Goal: Find contact information: Find contact information

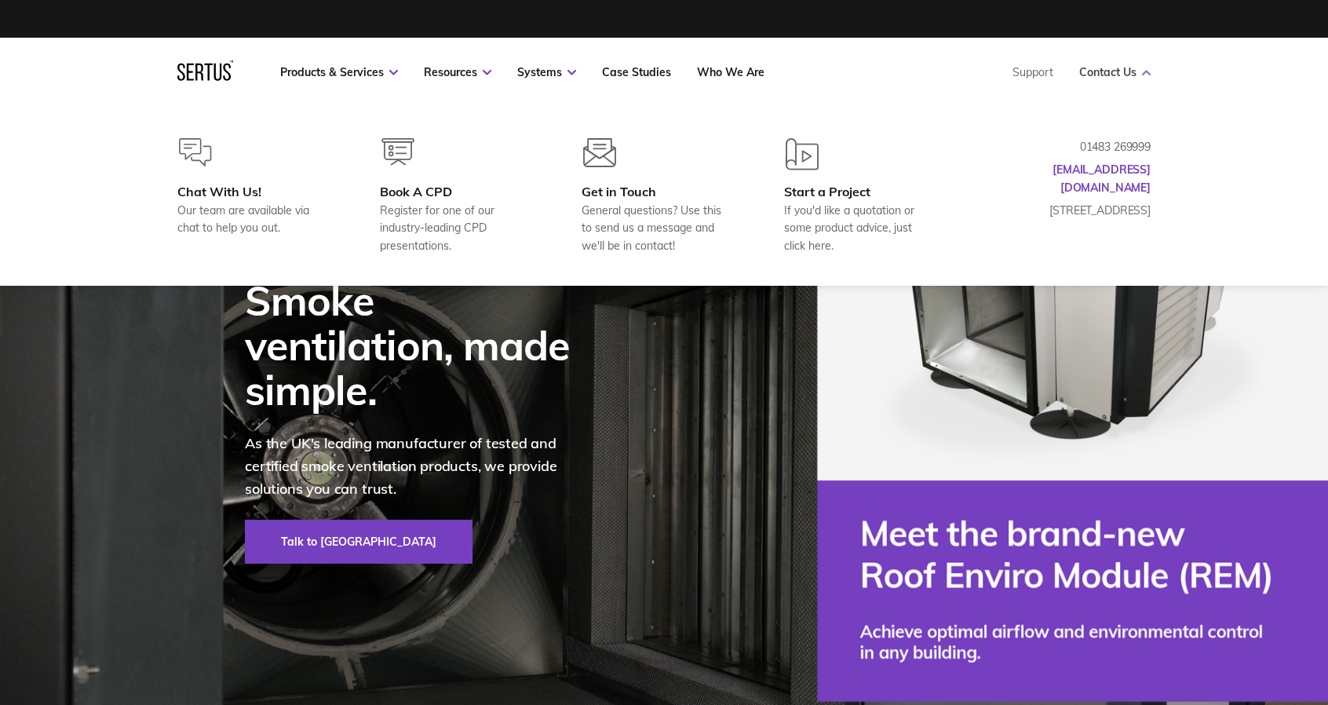
click at [1120, 75] on link "Contact Us" at bounding box center [1114, 72] width 71 height 14
click at [1110, 76] on link "Contact Us" at bounding box center [1114, 72] width 71 height 14
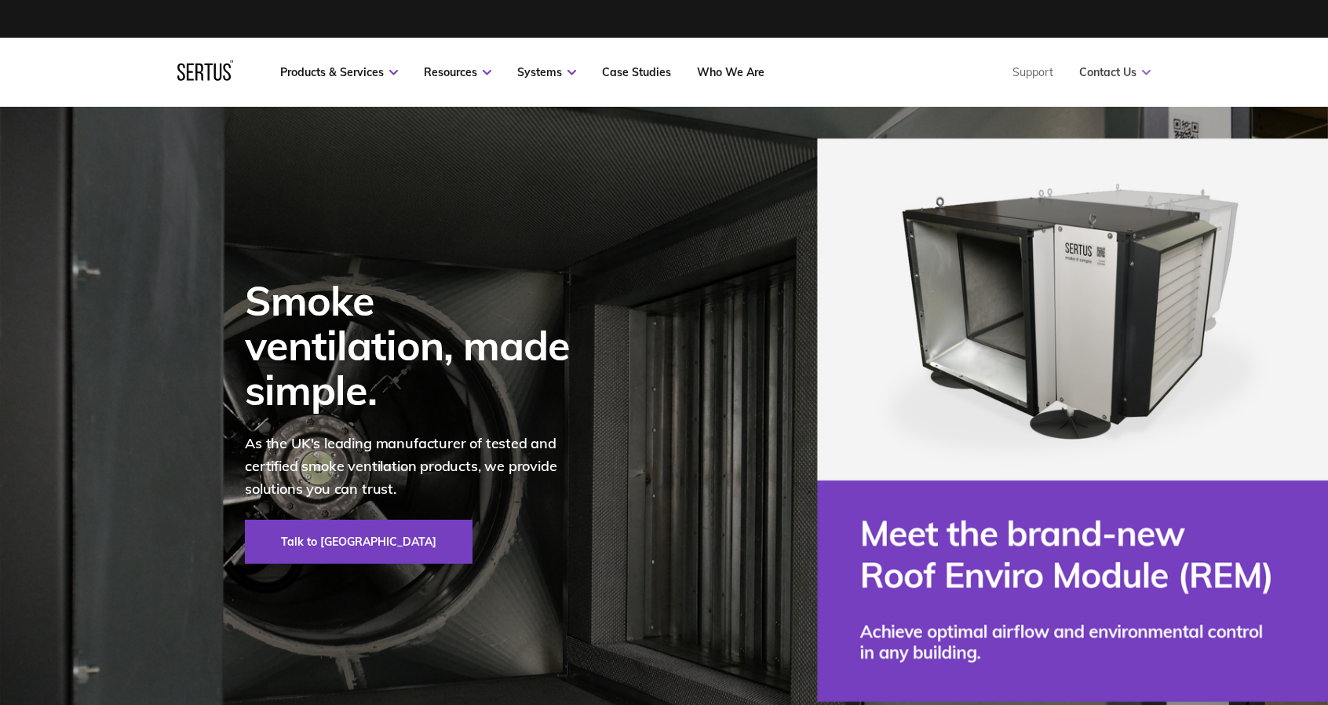
click at [1110, 76] on link "Contact Us" at bounding box center [1114, 72] width 71 height 14
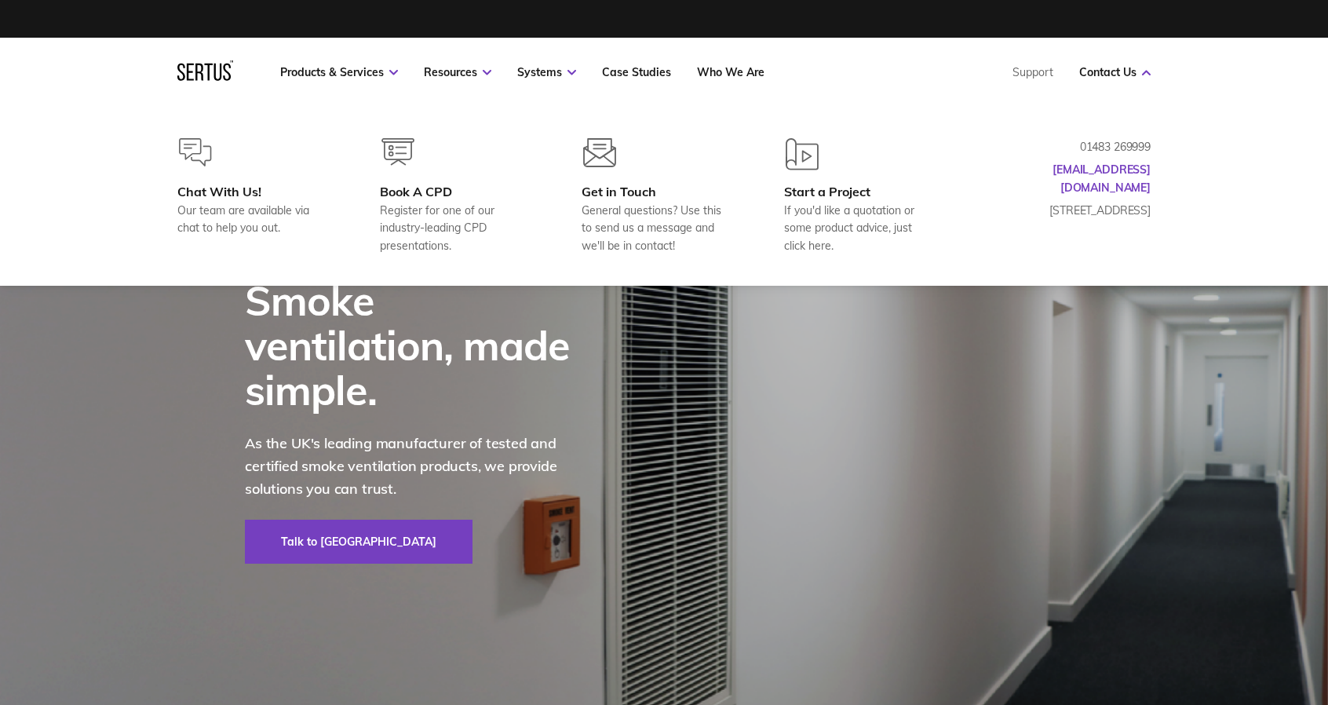
drag, startPoint x: 1156, startPoint y: 213, endPoint x: 1119, endPoint y: 210, distance: 37.0
click at [1119, 210] on div "Chat With Us! Our team are available via chat to help you out. Book A CPD Regis…" at bounding box center [664, 196] width 1036 height 116
drag, startPoint x: 1105, startPoint y: 211, endPoint x: 1148, endPoint y: 211, distance: 42.4
click at [1148, 211] on p "[STREET_ADDRESS]" at bounding box center [1072, 210] width 157 height 17
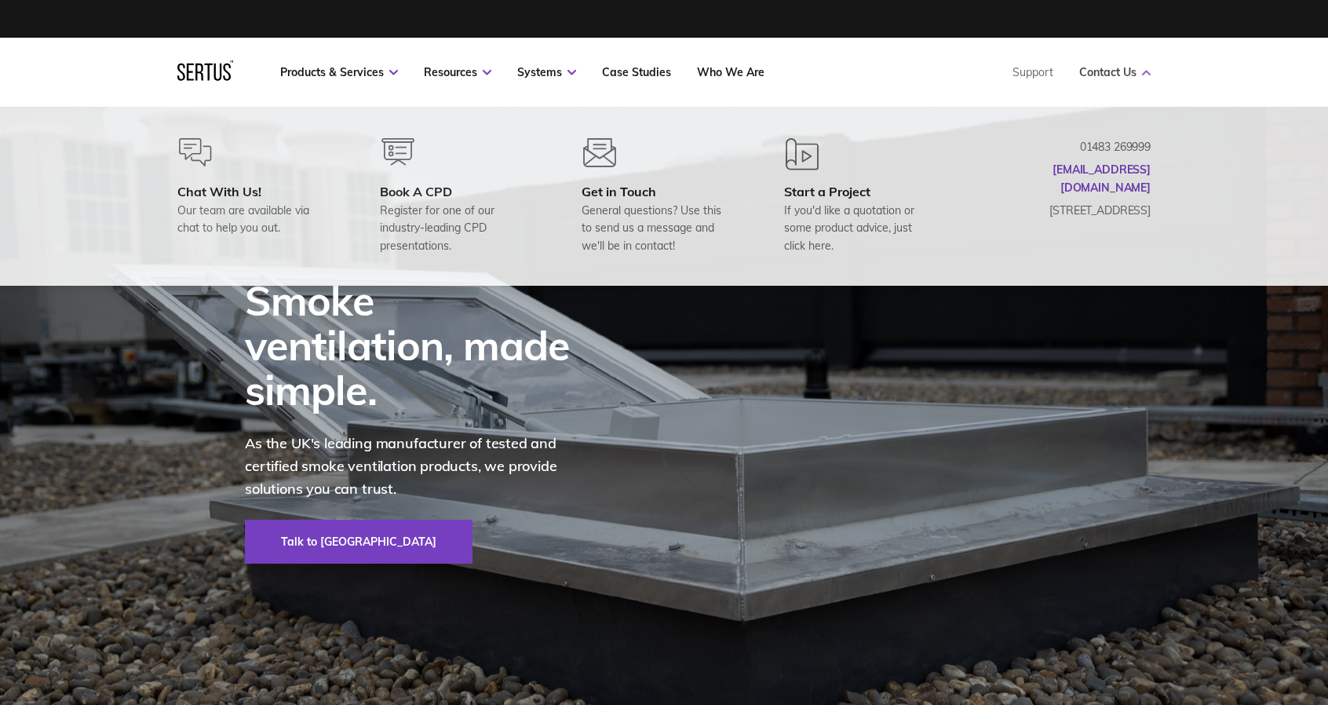
click at [1113, 77] on link "Contact Us" at bounding box center [1114, 72] width 71 height 14
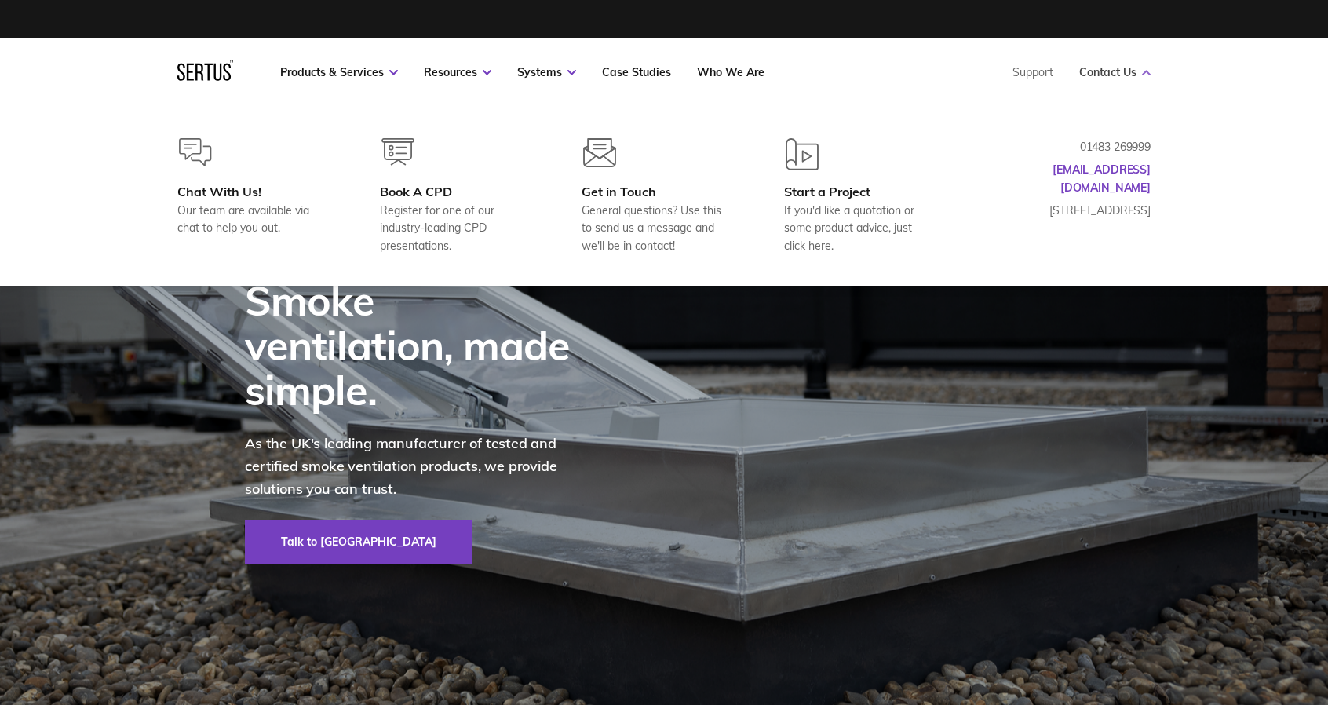
click at [1110, 75] on link "Contact Us" at bounding box center [1114, 72] width 71 height 14
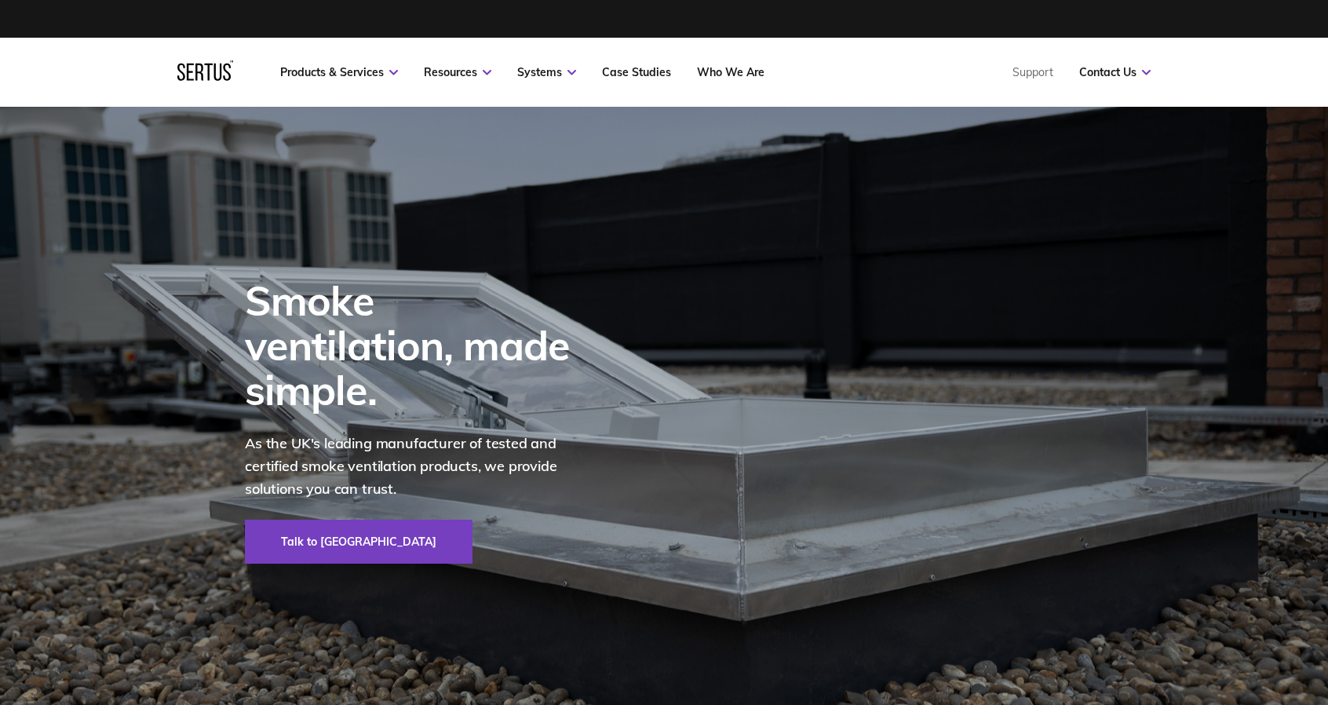
click at [1101, 81] on nav "Products & Services Resources Systems Case Studies Who We Are Support Contact U…" at bounding box center [663, 72] width 973 height 69
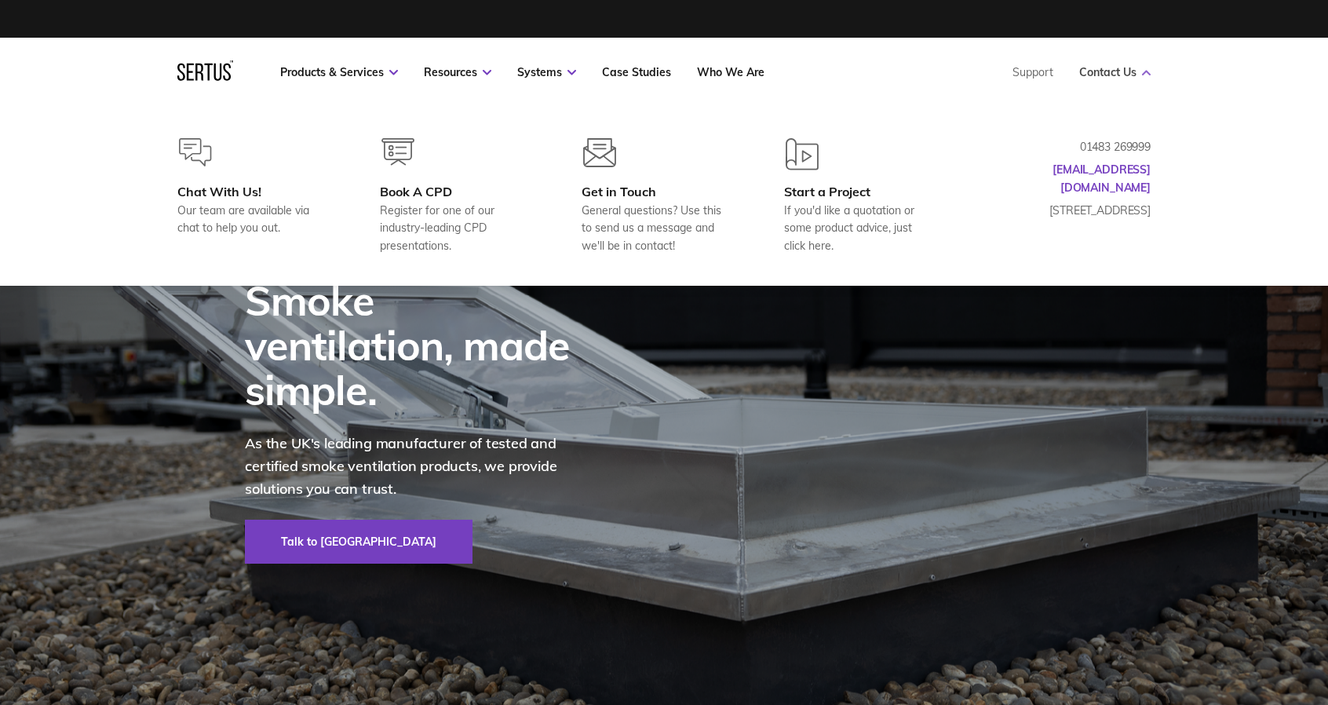
click at [1112, 72] on link "Contact Us" at bounding box center [1114, 72] width 71 height 14
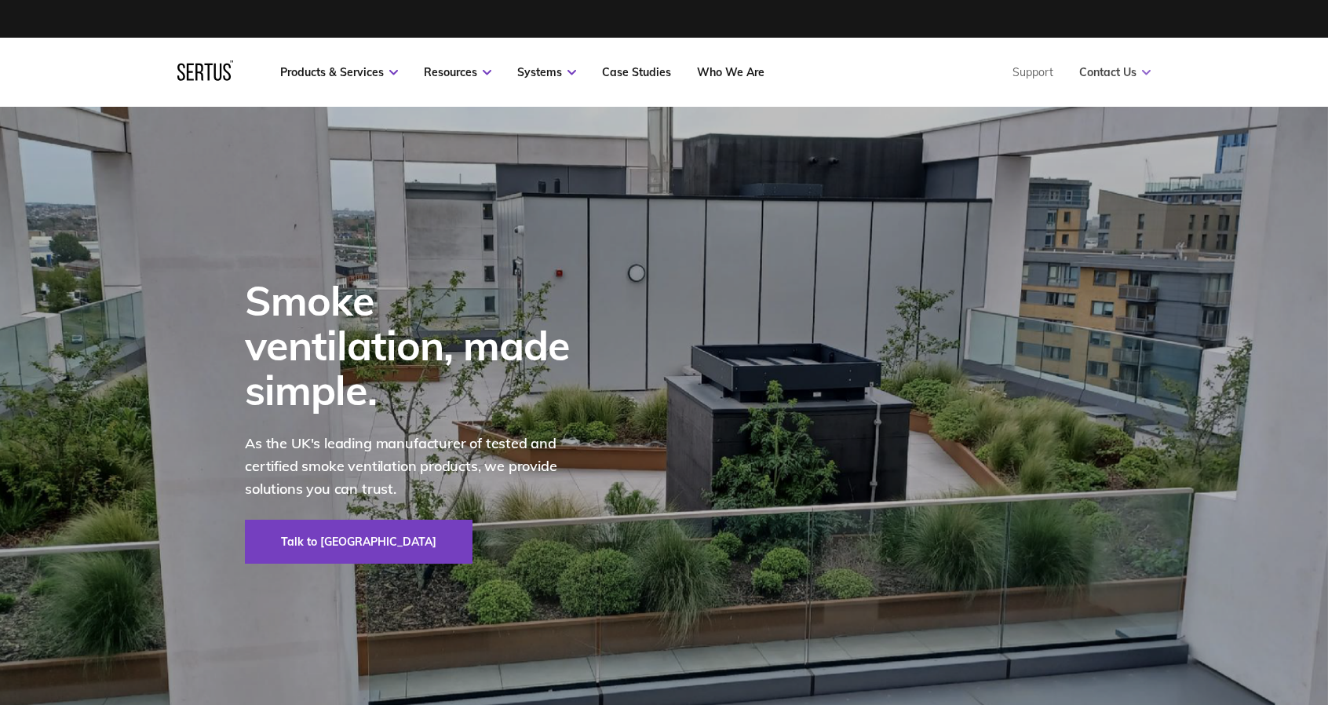
click at [1112, 72] on link "Contact Us" at bounding box center [1114, 72] width 71 height 14
